Goal: Answer question/provide support: Share knowledge or assist other users

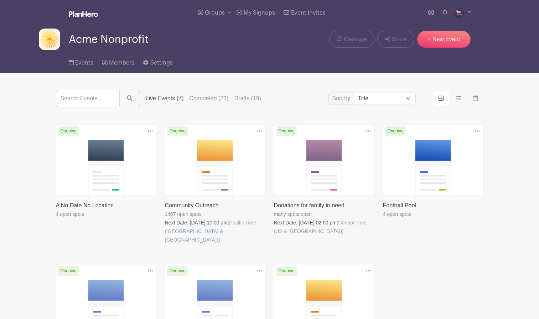
click at [460, 14] on img at bounding box center [458, 12] width 11 height 11
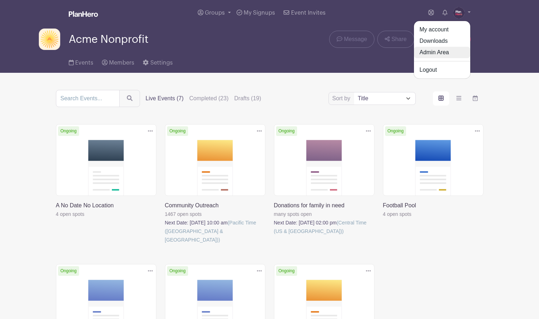
click at [444, 51] on link "Admin Area" at bounding box center [442, 52] width 56 height 11
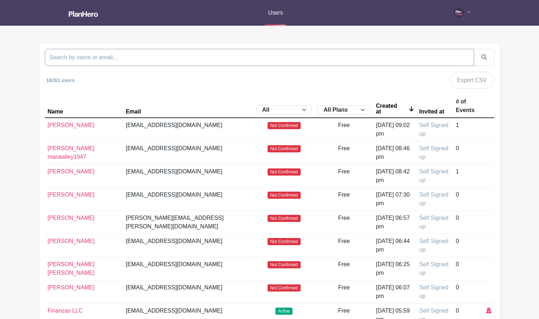
click at [213, 57] on input "search" at bounding box center [259, 57] width 429 height 17
paste input "[EMAIL_ADDRESS][DOMAIN_NAME]"
type input "[EMAIL_ADDRESS][DOMAIN_NAME]"
click at [474, 49] on button "submit" at bounding box center [484, 57] width 21 height 17
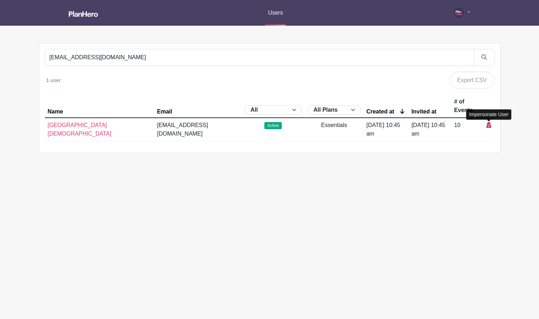
click at [489, 124] on icon at bounding box center [488, 125] width 5 height 6
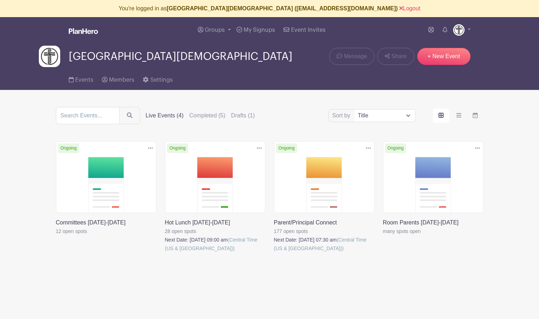
click at [274, 252] on link at bounding box center [274, 252] width 0 height 0
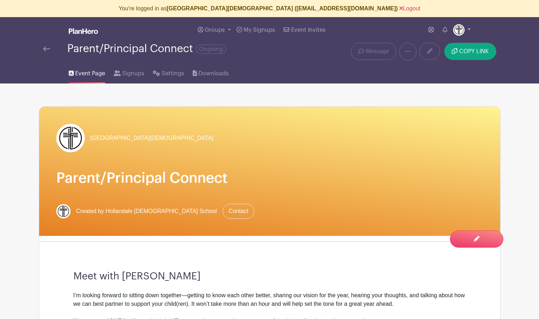
click at [460, 29] on img at bounding box center [458, 29] width 11 height 11
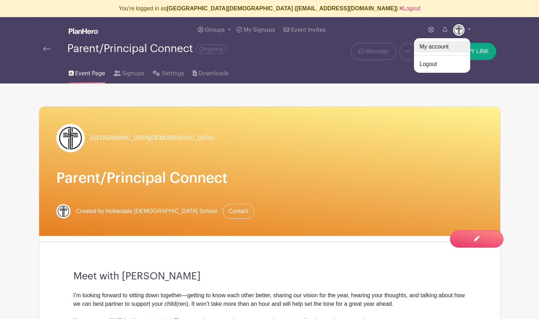
click at [440, 47] on link "My account" at bounding box center [442, 46] width 56 height 11
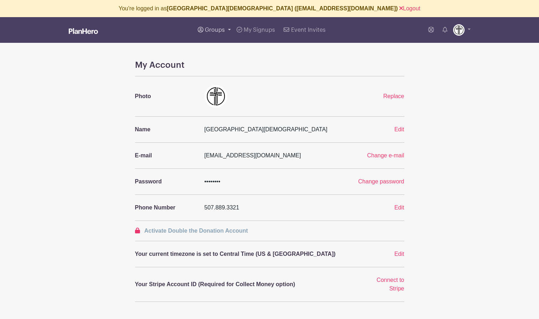
click at [213, 30] on span "Groups" at bounding box center [215, 30] width 20 height 6
click at [224, 67] on span "[GEOGRAPHIC_DATA][DEMOGRAPHIC_DATA]" at bounding box center [271, 69] width 118 height 8
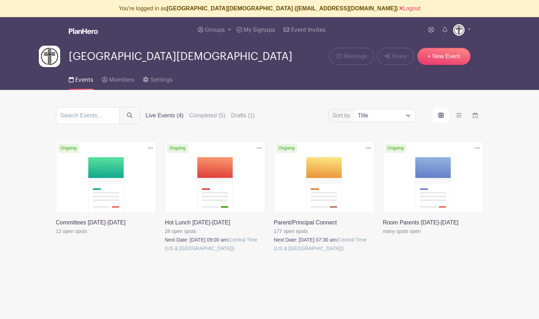
click at [274, 252] on link at bounding box center [274, 252] width 0 height 0
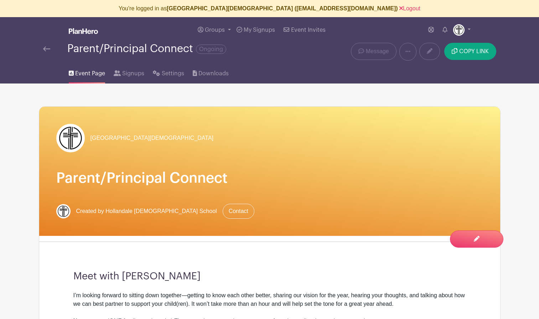
click at [166, 73] on span "Settings" at bounding box center [173, 73] width 22 height 9
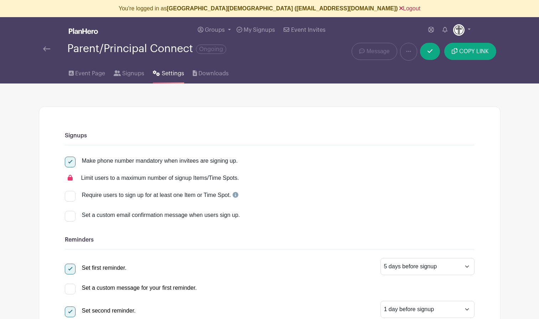
click at [399, 9] on link "Logout" at bounding box center [409, 8] width 21 height 6
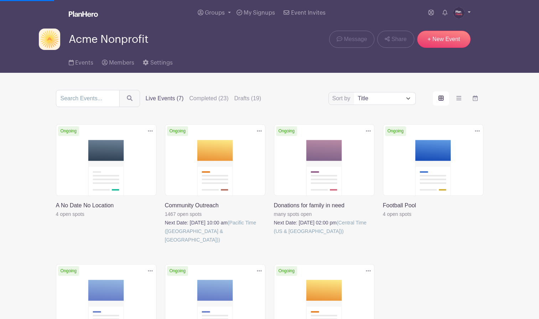
click at [456, 9] on img at bounding box center [458, 12] width 11 height 11
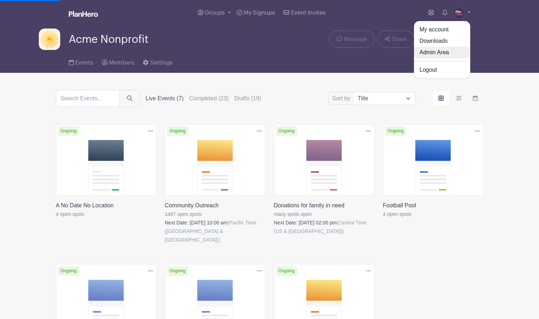
click at [442, 51] on link "Admin Area" at bounding box center [442, 52] width 56 height 11
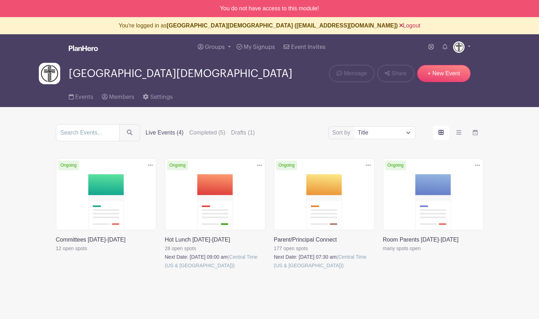
click at [399, 25] on link "Logout" at bounding box center [409, 25] width 21 height 6
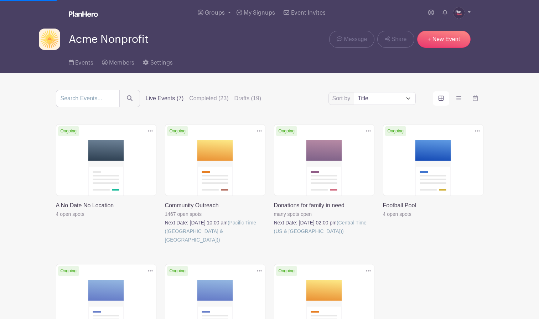
click at [462, 10] on img at bounding box center [458, 12] width 11 height 11
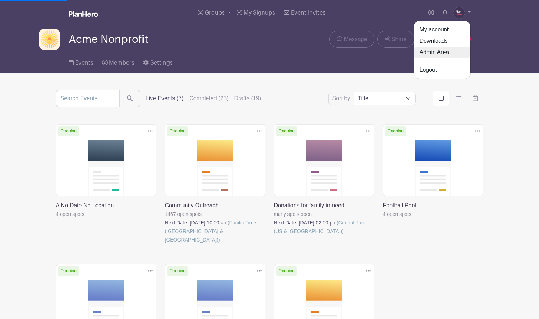
click at [440, 51] on link "Admin Area" at bounding box center [442, 52] width 56 height 11
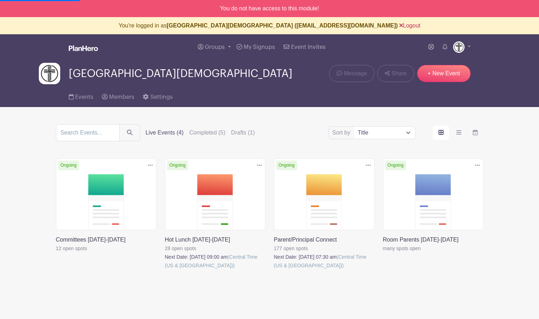
click at [399, 27] on link "Logout" at bounding box center [409, 25] width 21 height 6
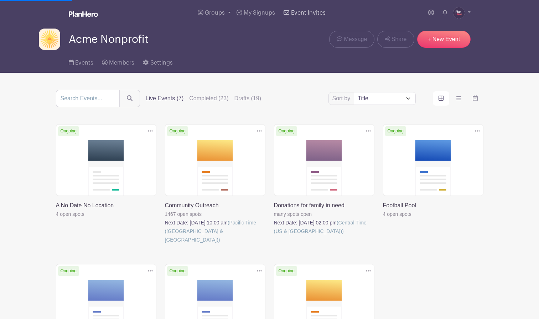
click at [309, 25] on link "Event Invites" at bounding box center [304, 13] width 47 height 26
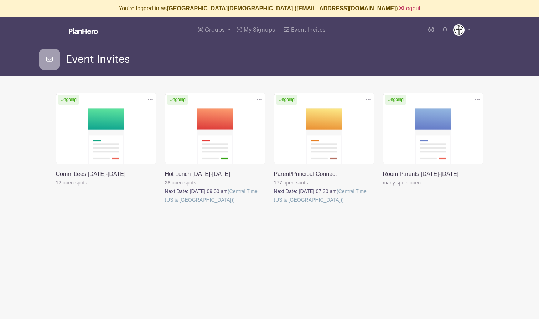
click at [399, 9] on link "Logout" at bounding box center [409, 8] width 21 height 6
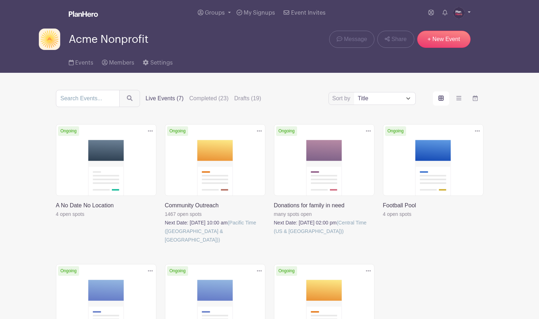
click at [456, 11] on img at bounding box center [458, 12] width 11 height 11
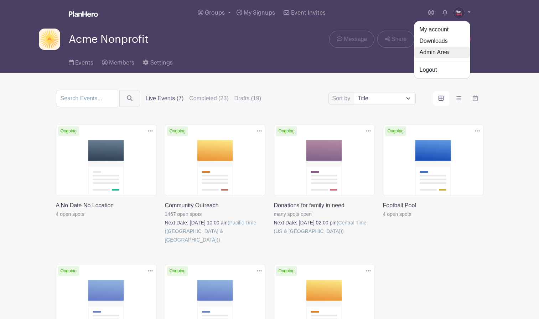
click at [450, 52] on link "Admin Area" at bounding box center [442, 52] width 56 height 11
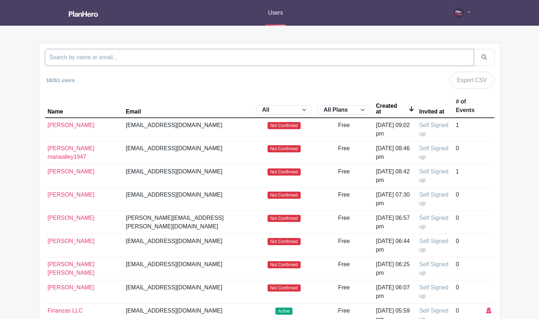
click at [151, 51] on input "search" at bounding box center [259, 57] width 429 height 17
type input "[PERSON_NAME]"
click at [474, 49] on button "submit" at bounding box center [484, 57] width 21 height 17
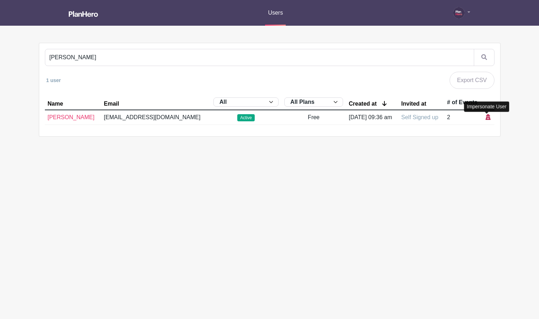
click at [486, 116] on icon at bounding box center [488, 117] width 5 height 6
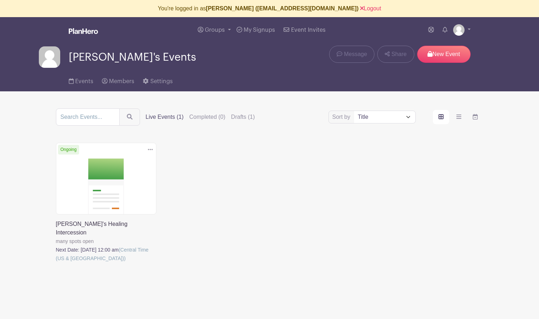
click at [56, 262] on link at bounding box center [56, 262] width 0 height 0
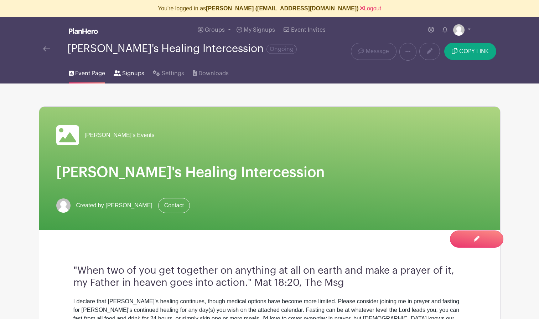
click at [124, 73] on span "Signups" at bounding box center [133, 73] width 22 height 9
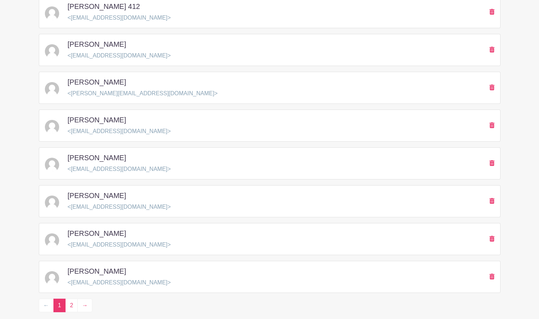
scroll to position [1013, 0]
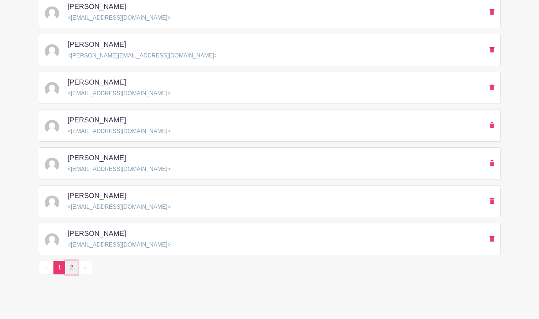
click at [71, 268] on link "2" at bounding box center [71, 267] width 12 height 14
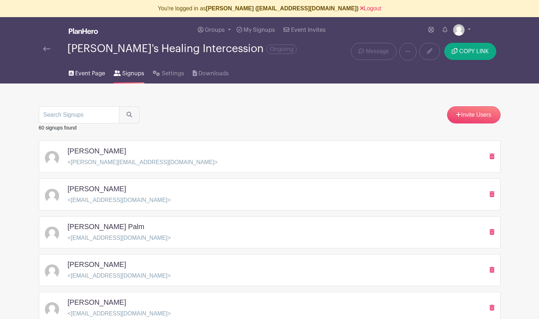
click at [82, 75] on span "Event Page" at bounding box center [90, 73] width 30 height 9
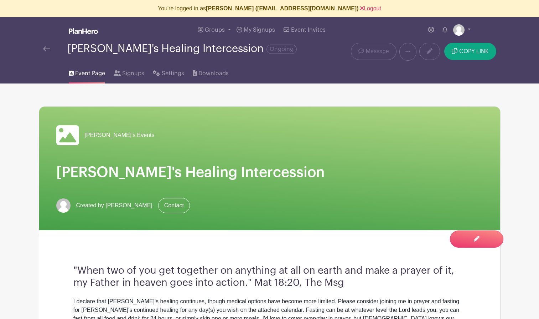
click at [47, 51] on img at bounding box center [46, 48] width 7 height 5
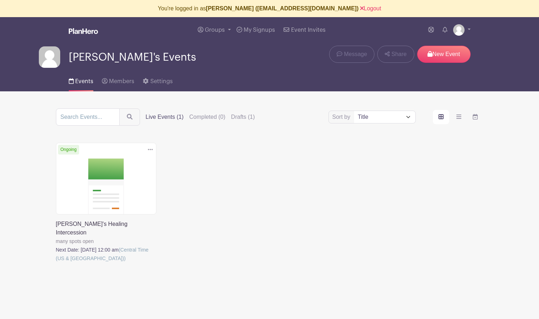
click at [56, 262] on link at bounding box center [56, 262] width 0 height 0
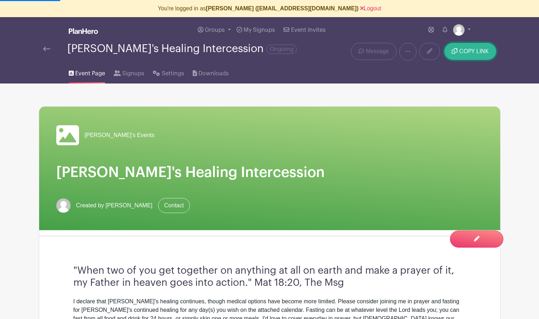
click at [464, 51] on span "COPY LINK" at bounding box center [474, 51] width 30 height 6
